Goal: Use online tool/utility: Utilize a website feature to perform a specific function

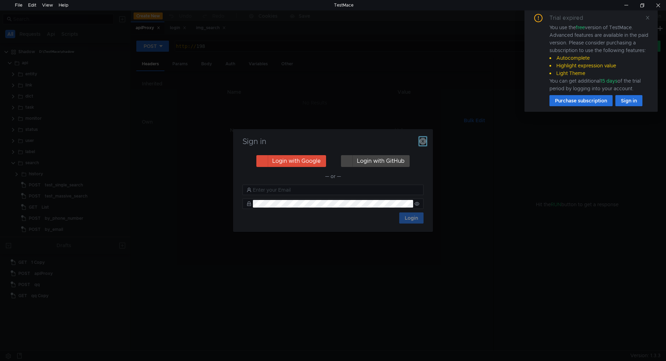
click at [424, 145] on button "button" at bounding box center [422, 141] width 7 height 8
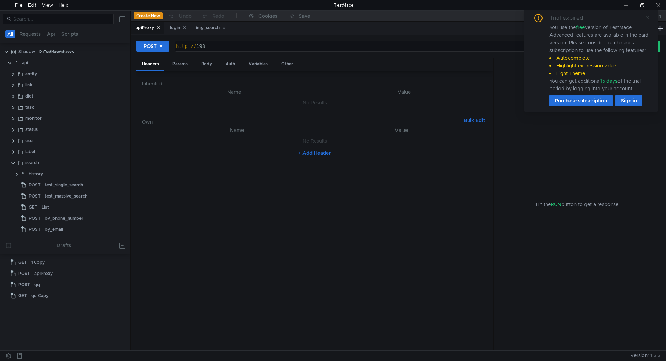
click at [647, 17] on icon at bounding box center [647, 17] width 5 height 5
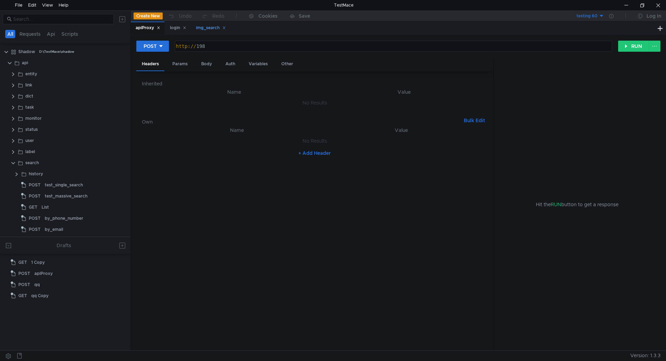
click at [205, 29] on div "img_search" at bounding box center [211, 27] width 30 height 7
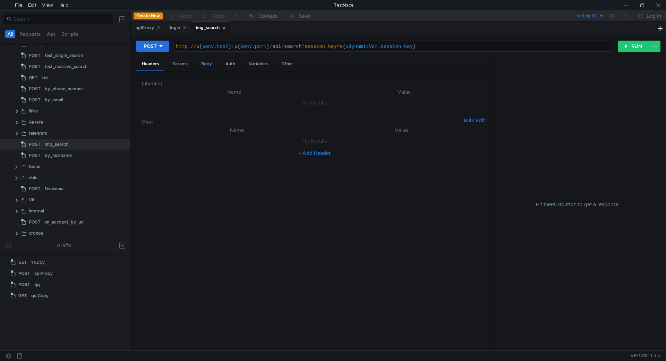
click at [200, 64] on div "Body" at bounding box center [207, 64] width 22 height 13
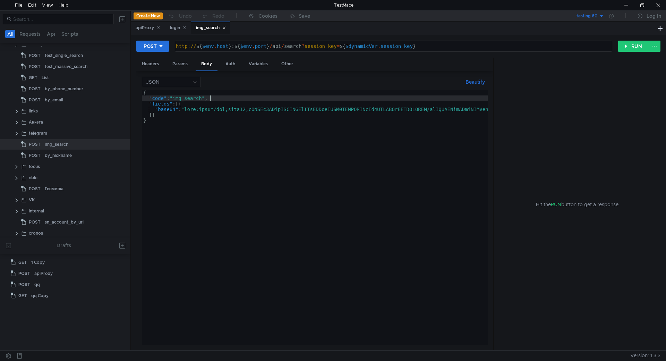
drag, startPoint x: 215, startPoint y: 98, endPoint x: 148, endPoint y: 98, distance: 66.6
click at [630, 4] on div at bounding box center [626, 5] width 16 height 10
type textarea "}"
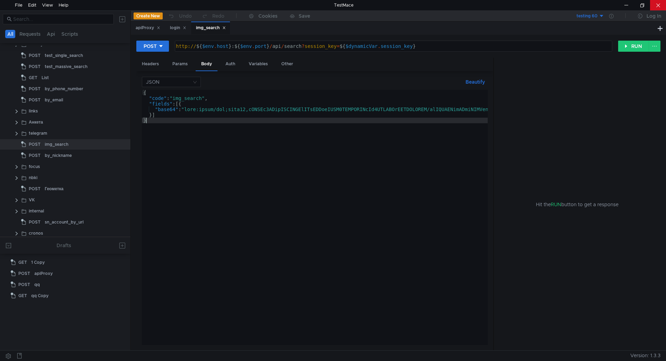
click at [656, 5] on div at bounding box center [658, 5] width 16 height 10
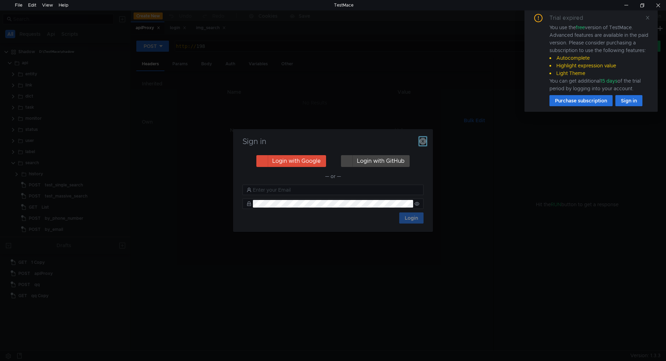
click at [423, 141] on icon "button" at bounding box center [422, 141] width 7 height 7
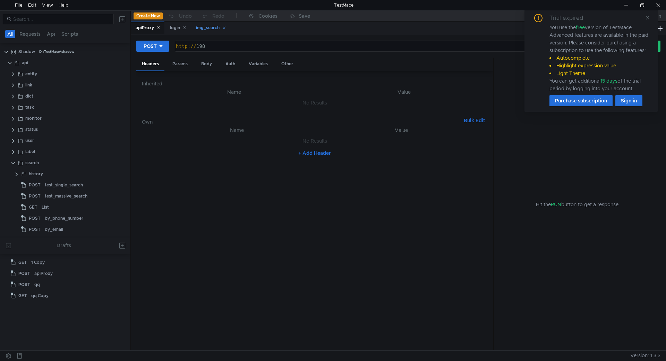
click at [202, 28] on div "img_search" at bounding box center [211, 27] width 30 height 7
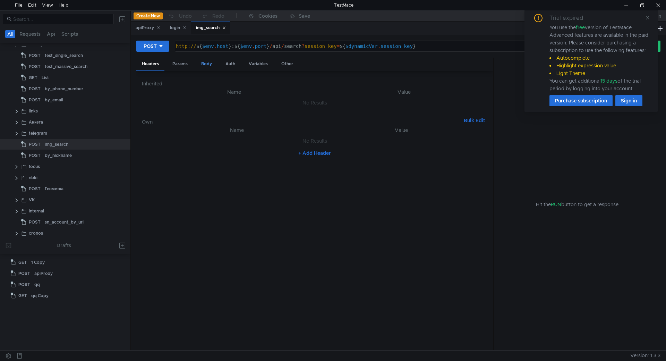
click at [200, 63] on div "Body" at bounding box center [207, 64] width 22 height 13
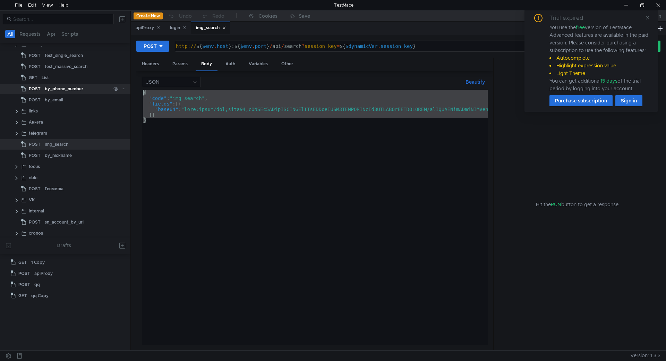
drag, startPoint x: 191, startPoint y: 158, endPoint x: 117, endPoint y: 85, distance: 104.5
click at [117, 85] on as-split "All Requests Api Scripts Shadow D:\TestMace\shadow api entity link dict task mo…" at bounding box center [333, 180] width 666 height 340
type textarea "{ "code": "img_search","
click at [624, 4] on div at bounding box center [626, 5] width 16 height 10
